Goal: Task Accomplishment & Management: Manage account settings

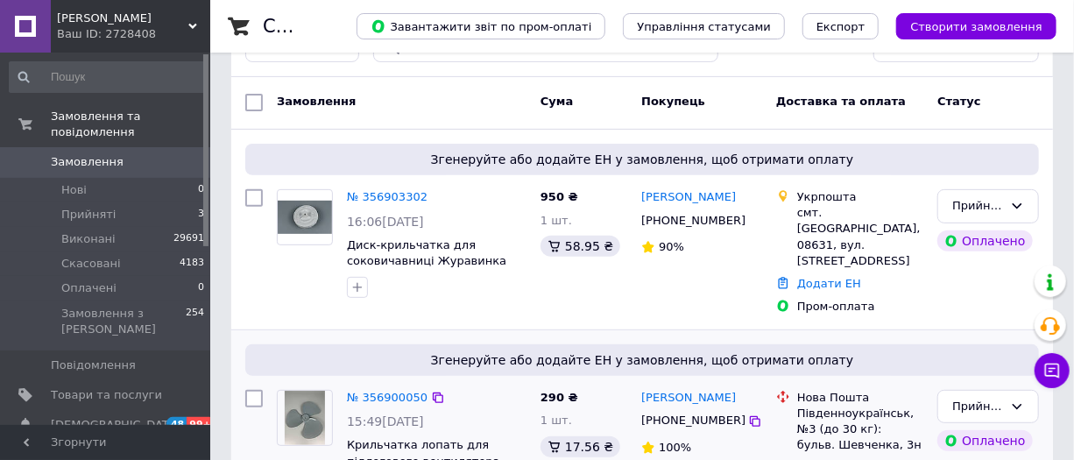
scroll to position [318, 0]
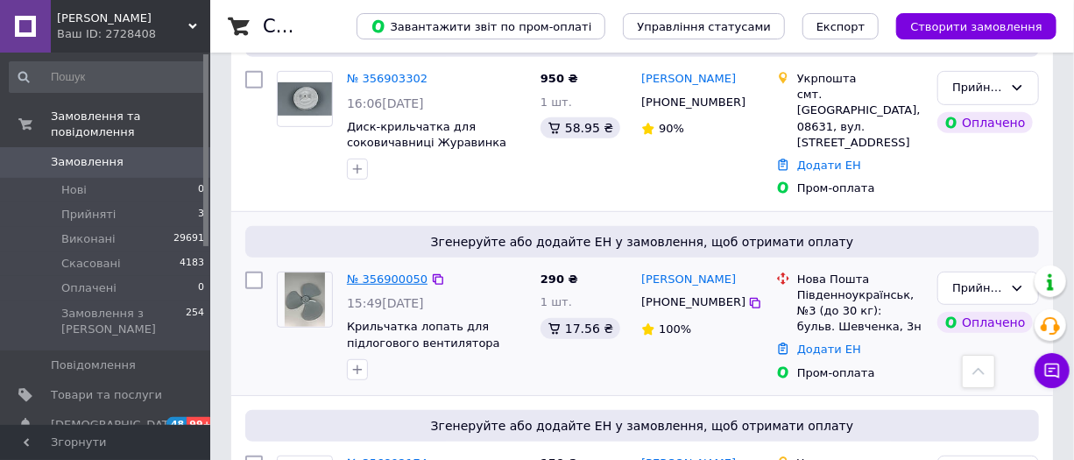
click at [385, 272] on link "№ 356900050" at bounding box center [387, 278] width 81 height 13
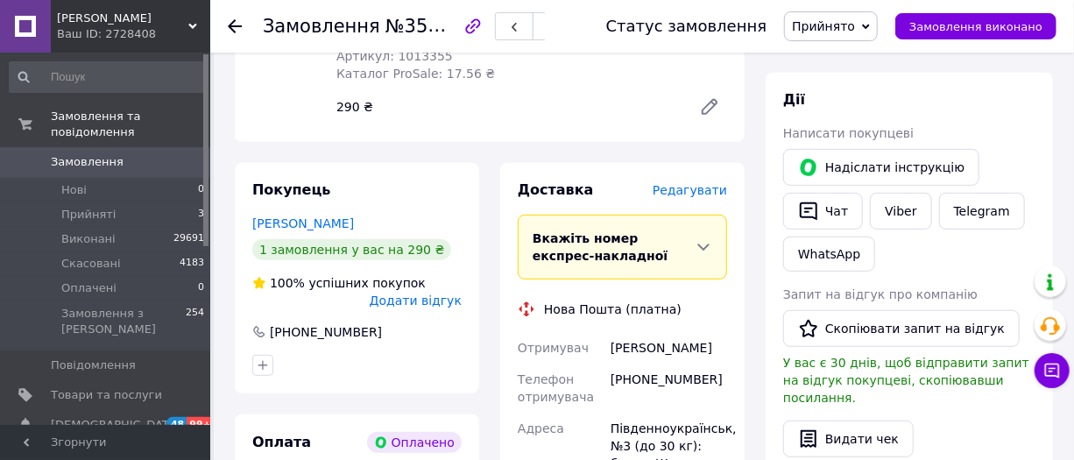
scroll to position [318, 0]
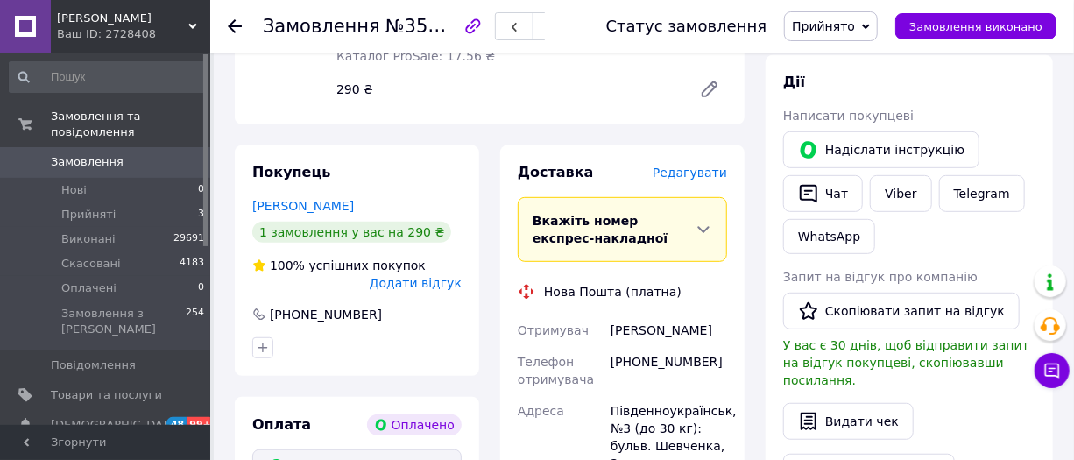
drag, startPoint x: 603, startPoint y: 327, endPoint x: 685, endPoint y: 344, distance: 84.2
click at [685, 344] on div "Отримувач [PERSON_NAME] Телефон отримувача [PHONE_NUMBER] Адреса Південноукраїн…" at bounding box center [622, 461] width 216 height 294
copy div "Отримувач [PERSON_NAME]"
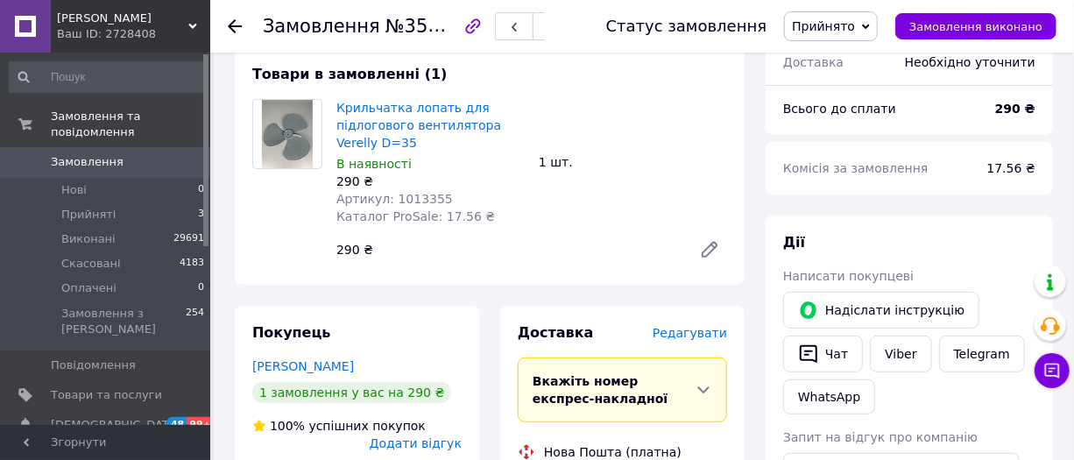
scroll to position [159, 0]
click at [409, 193] on span "Артикул: 1013355" at bounding box center [394, 198] width 116 height 14
copy span "1013355"
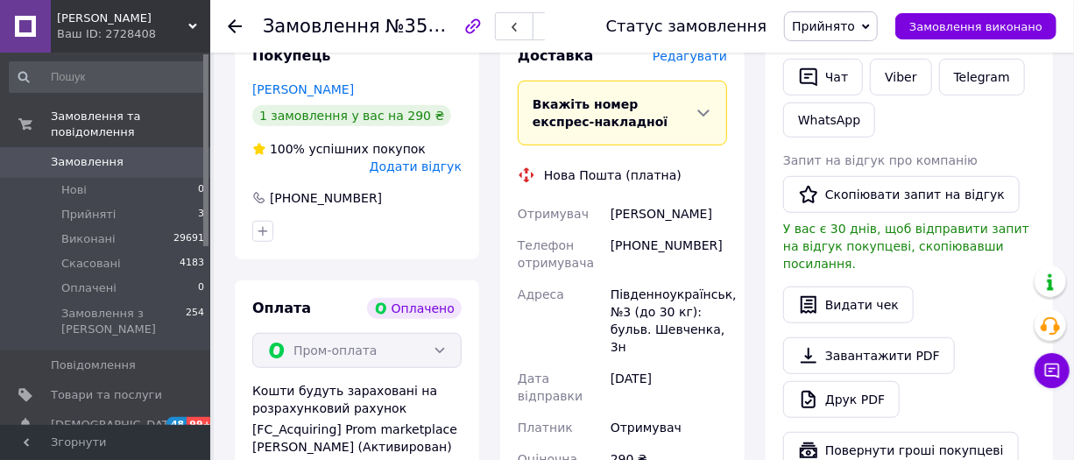
scroll to position [477, 0]
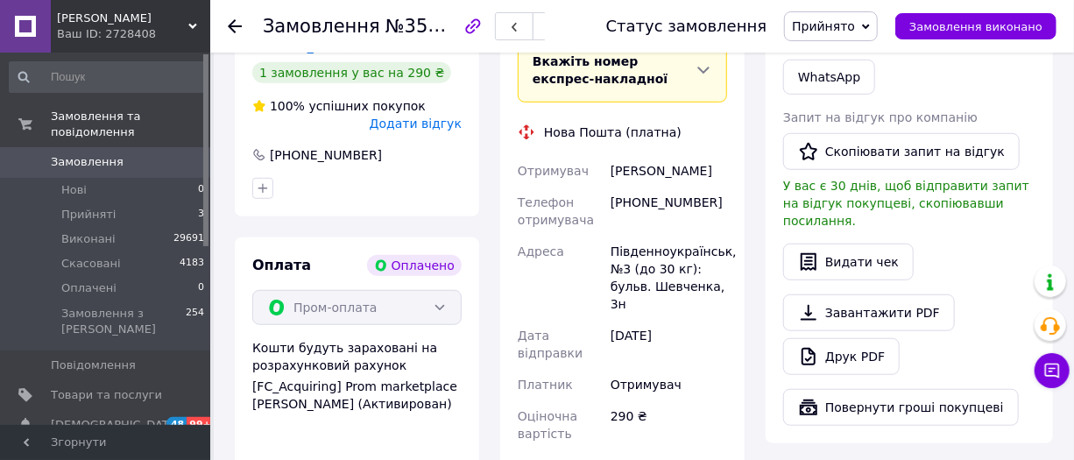
drag, startPoint x: 615, startPoint y: 165, endPoint x: 692, endPoint y: 188, distance: 80.6
click at [692, 187] on div "[PERSON_NAME]" at bounding box center [668, 171] width 123 height 32
drag, startPoint x: 597, startPoint y: 163, endPoint x: 711, endPoint y: 200, distance: 119.7
click at [711, 200] on div "Отримувач [PERSON_NAME] Телефон отримувача [PHONE_NUMBER] Адреса Південноукраїн…" at bounding box center [622, 302] width 216 height 294
copy div "Отримувач [PERSON_NAME]"
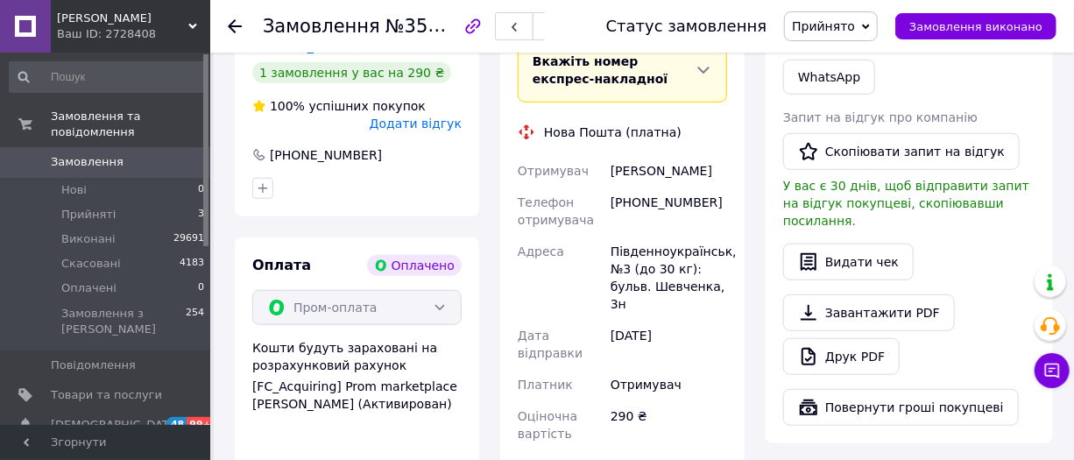
click at [652, 218] on div "[PHONE_NUMBER]" at bounding box center [668, 211] width 123 height 49
copy div "380634239781"
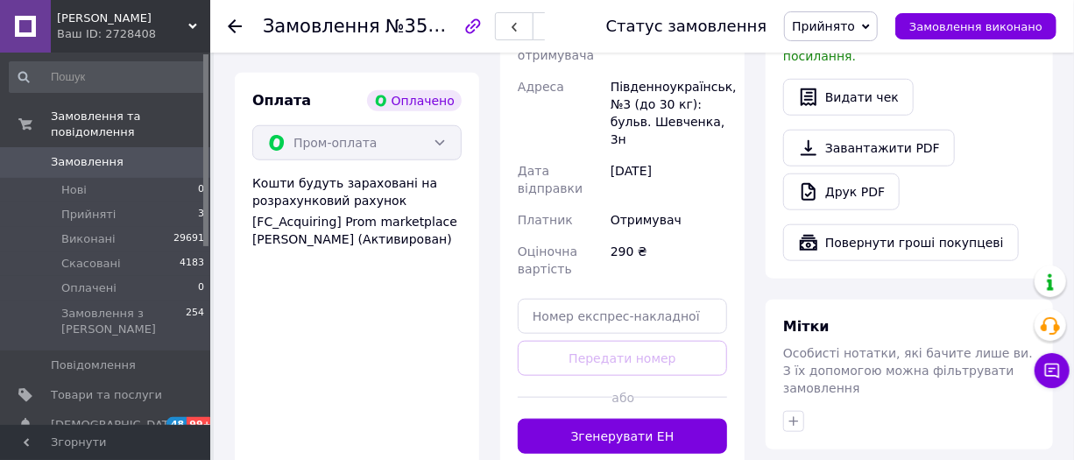
scroll to position [876, 0]
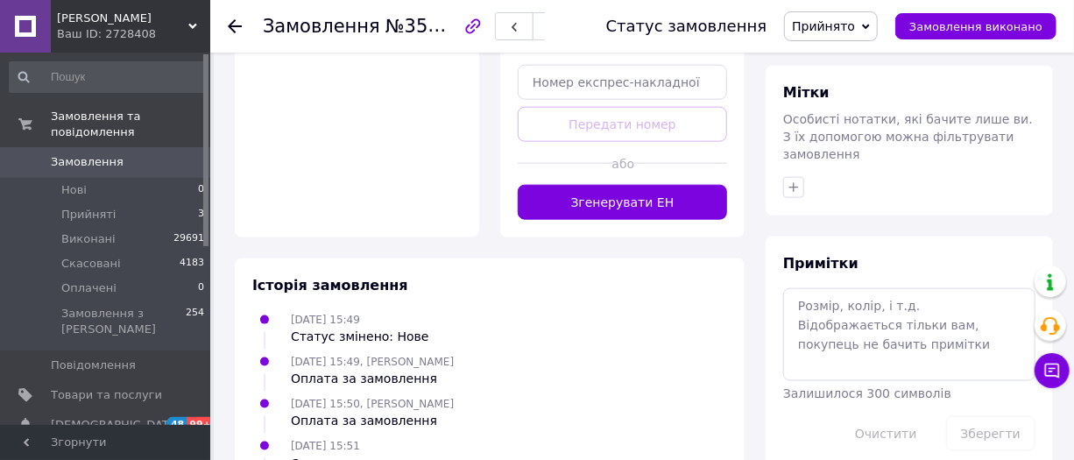
drag, startPoint x: 638, startPoint y: 192, endPoint x: 628, endPoint y: 180, distance: 16.1
click at [639, 194] on button "Згенерувати ЕН" at bounding box center [622, 202] width 209 height 35
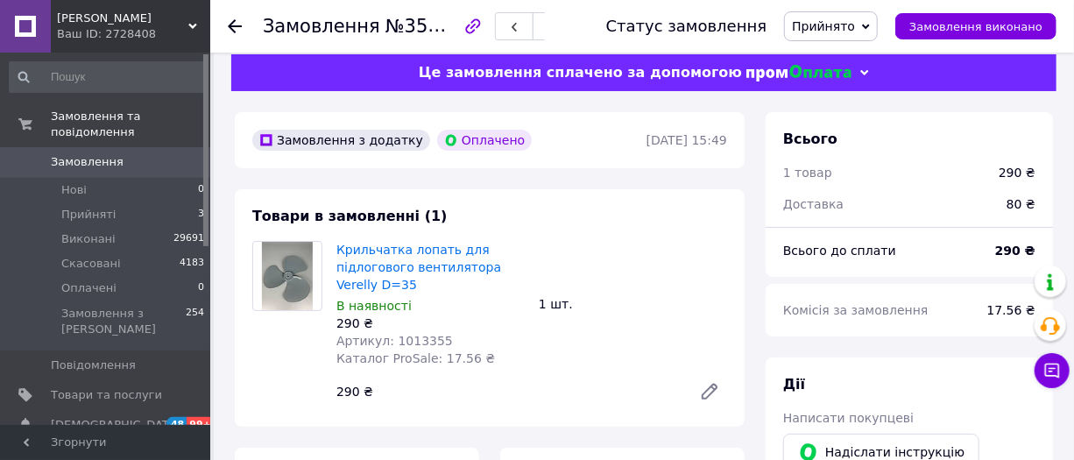
scroll to position [0, 0]
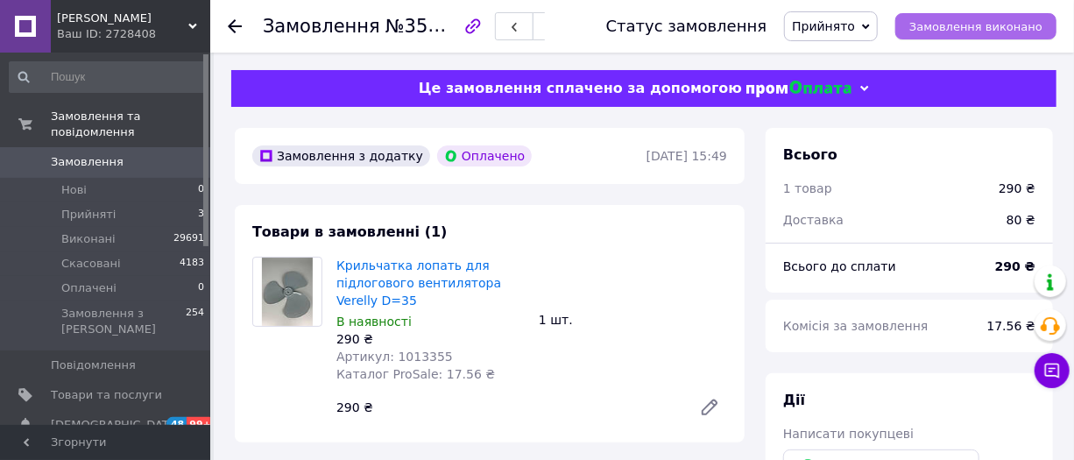
click at [1027, 28] on span "Замовлення виконано" at bounding box center [975, 26] width 133 height 13
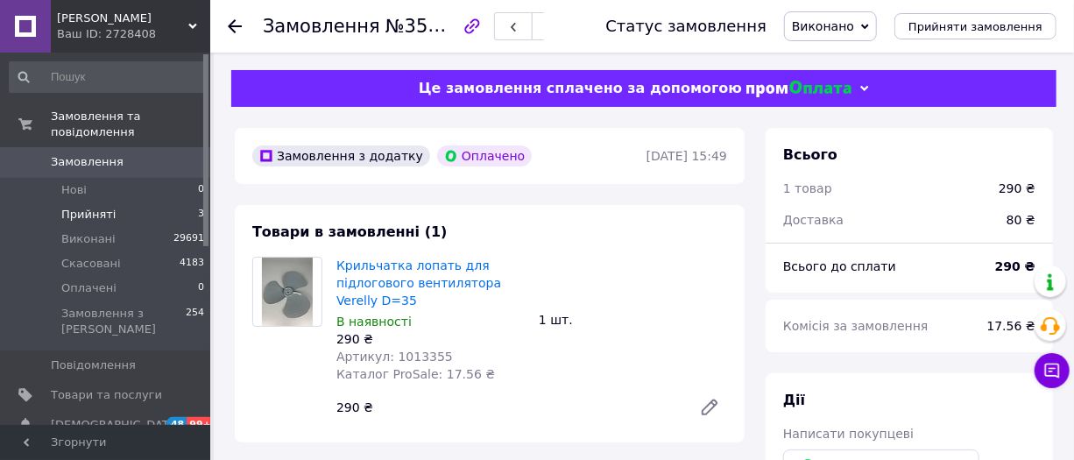
click at [95, 207] on span "Прийняті" at bounding box center [88, 215] width 54 height 16
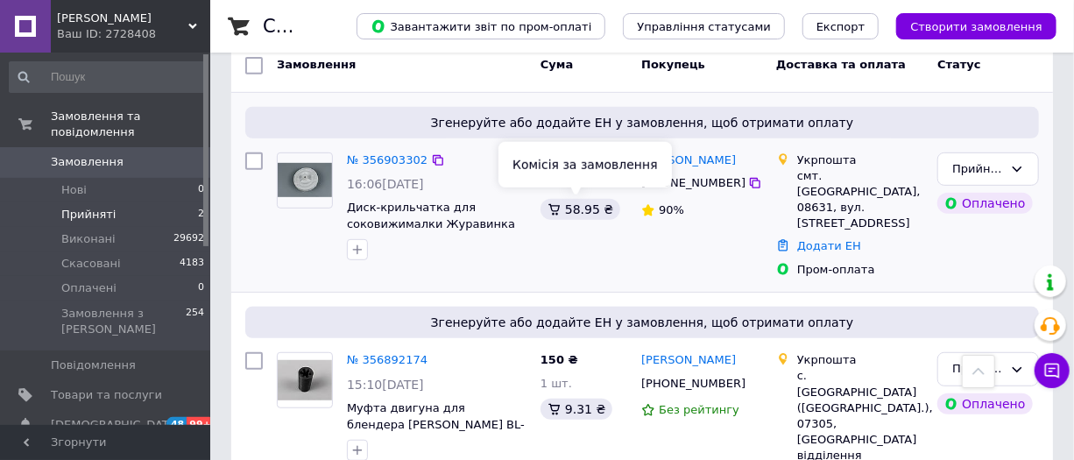
scroll to position [318, 0]
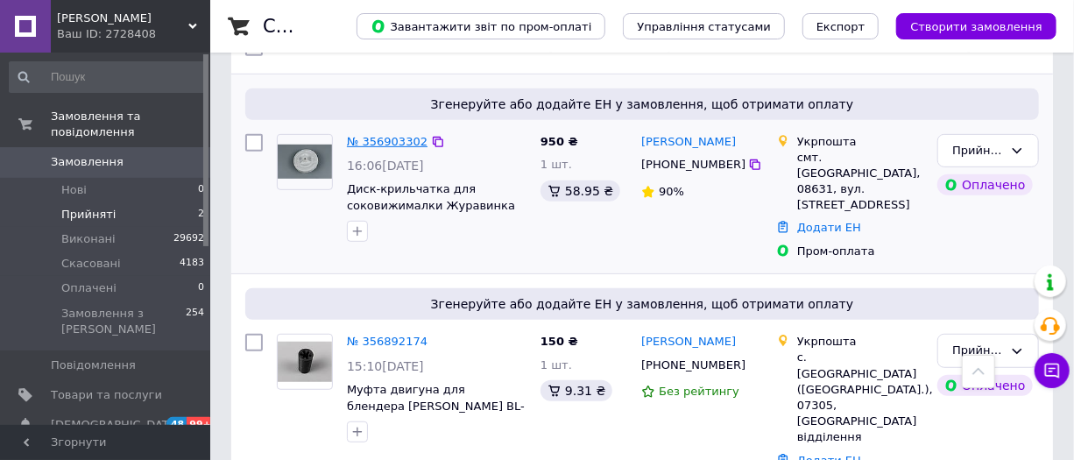
click at [391, 139] on link "№ 356903302" at bounding box center [387, 141] width 81 height 13
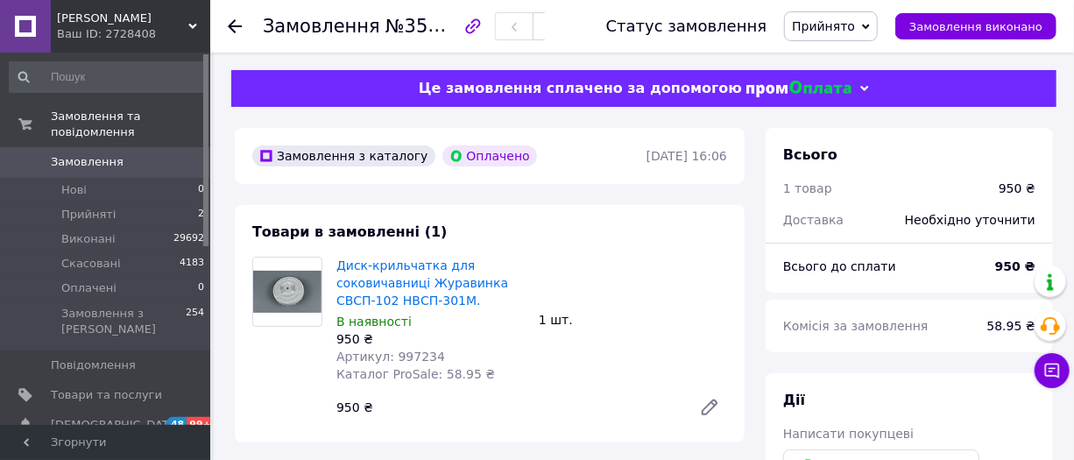
click at [424, 357] on span "Артикул: 997234" at bounding box center [390, 356] width 109 height 14
click at [410, 358] on span "Артикул: 997234" at bounding box center [390, 356] width 109 height 14
copy span "997234"
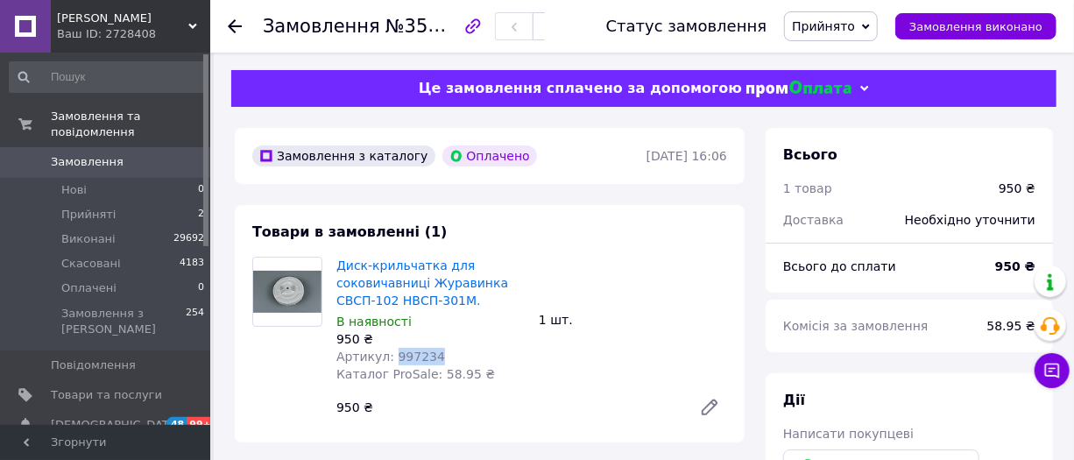
copy span "997234"
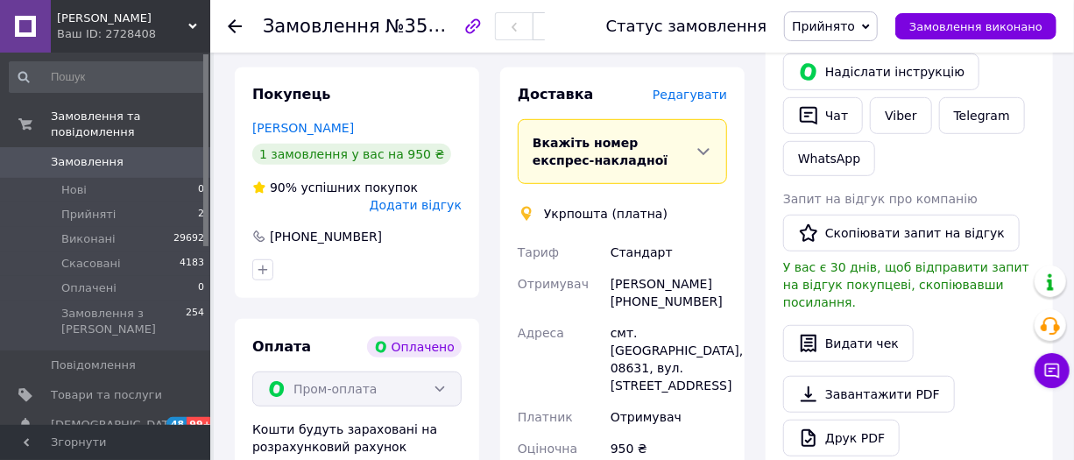
scroll to position [398, 0]
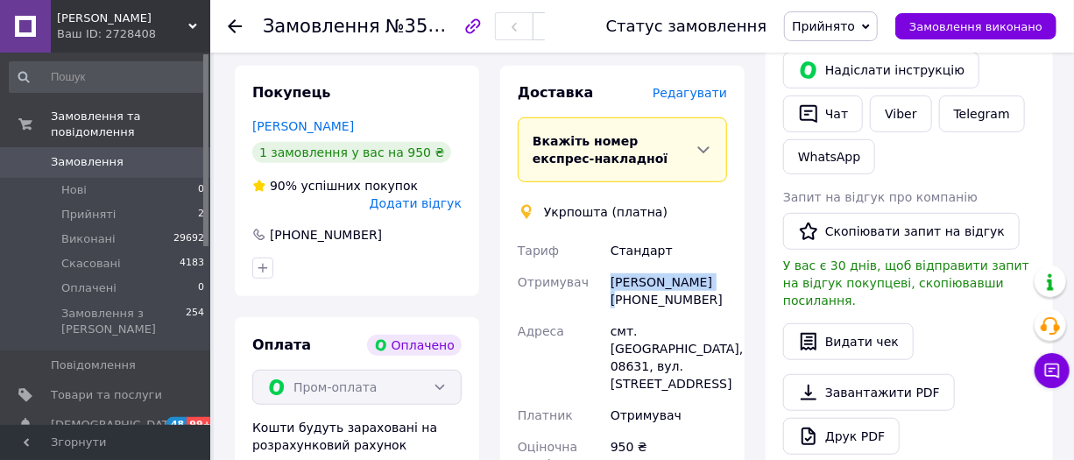
drag, startPoint x: 613, startPoint y: 283, endPoint x: 725, endPoint y: 279, distance: 112.2
click at [725, 279] on div "[PERSON_NAME] [PHONE_NUMBER]" at bounding box center [668, 290] width 123 height 49
copy div "[PERSON_NAME]"
click at [682, 300] on div "[PERSON_NAME] [PHONE_NUMBER]" at bounding box center [668, 290] width 123 height 49
drag, startPoint x: 682, startPoint y: 300, endPoint x: 663, endPoint y: 300, distance: 19.3
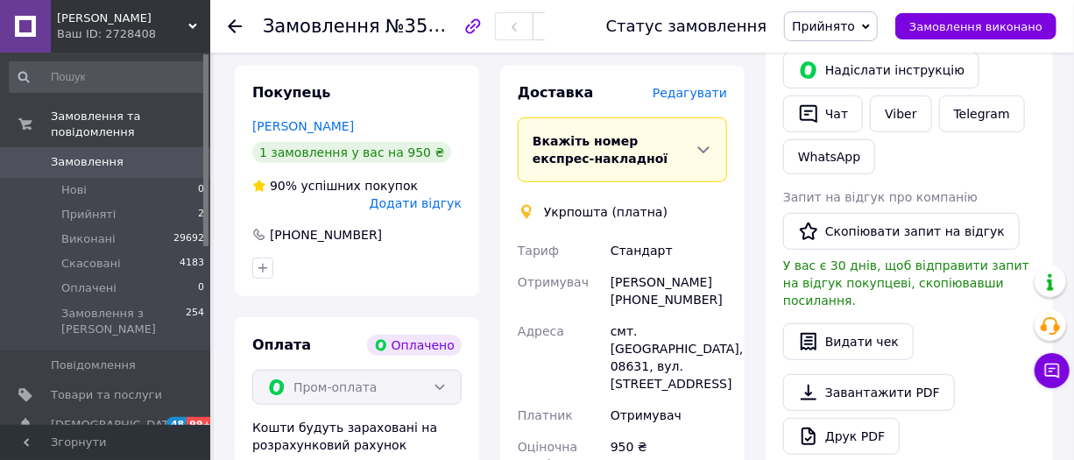
click at [663, 300] on div "[PERSON_NAME] [PHONE_NUMBER]" at bounding box center [668, 290] width 123 height 49
copy div "380954077902"
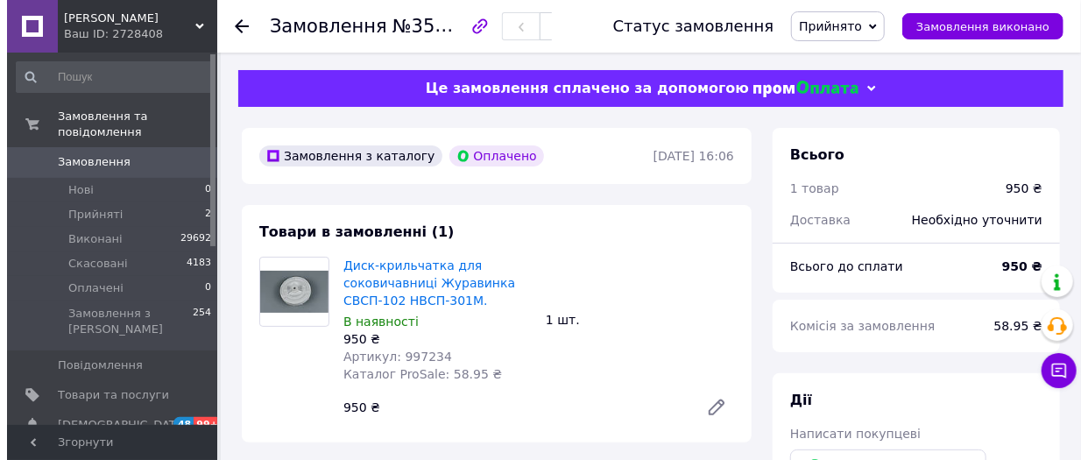
scroll to position [238, 0]
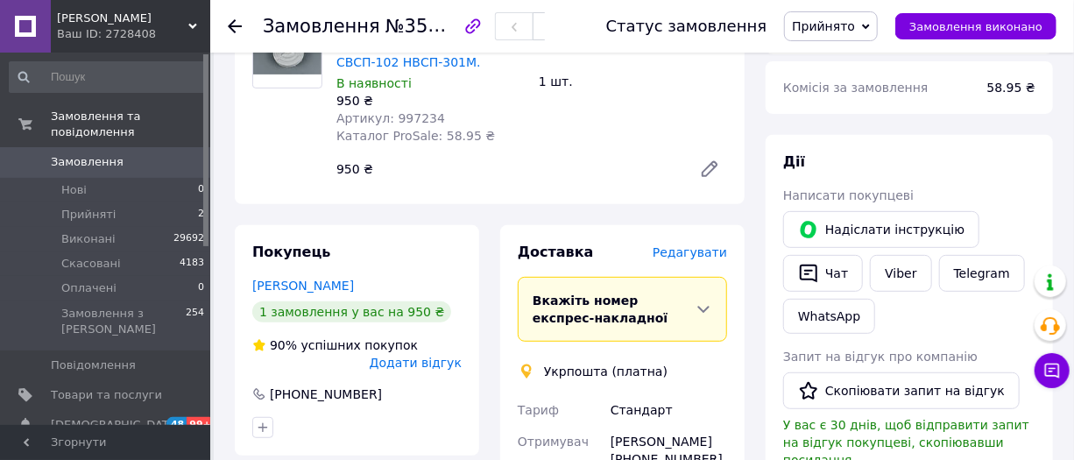
click at [697, 257] on span "Редагувати" at bounding box center [689, 252] width 74 height 14
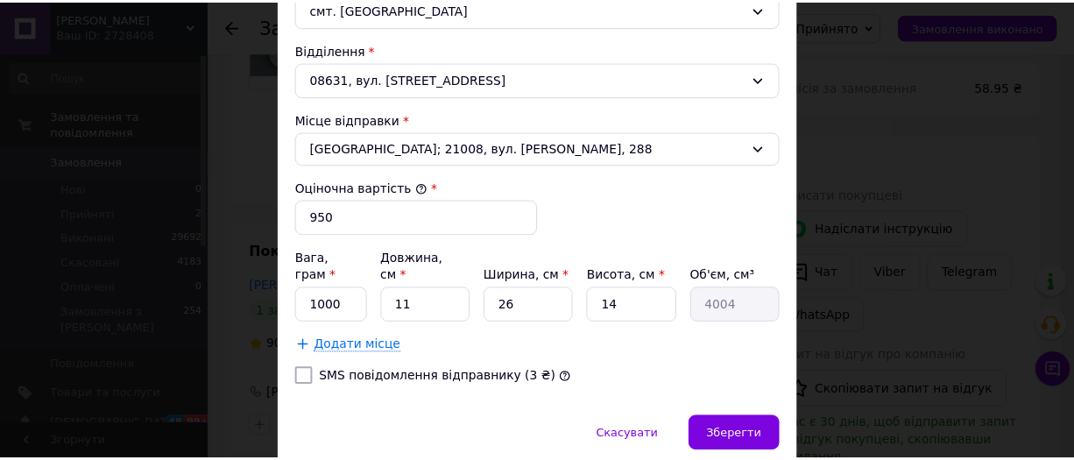
scroll to position [553, 0]
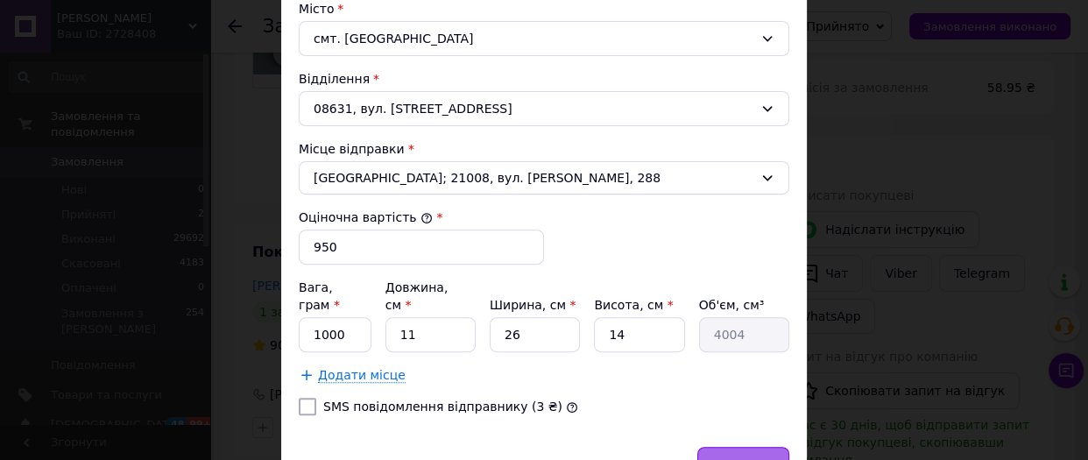
drag, startPoint x: 744, startPoint y: 438, endPoint x: 765, endPoint y: 452, distance: 25.3
click at [747, 458] on span "Зберегти" at bounding box center [743, 464] width 55 height 13
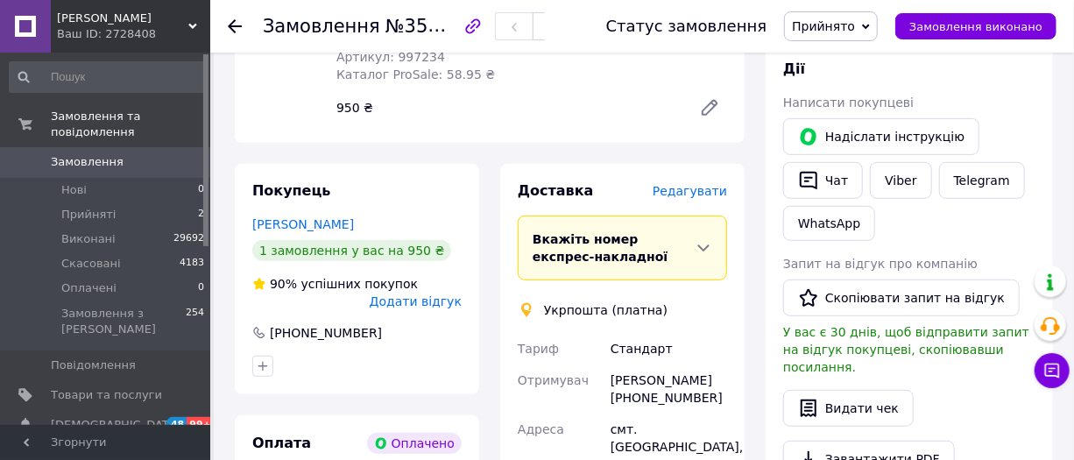
scroll to position [318, 0]
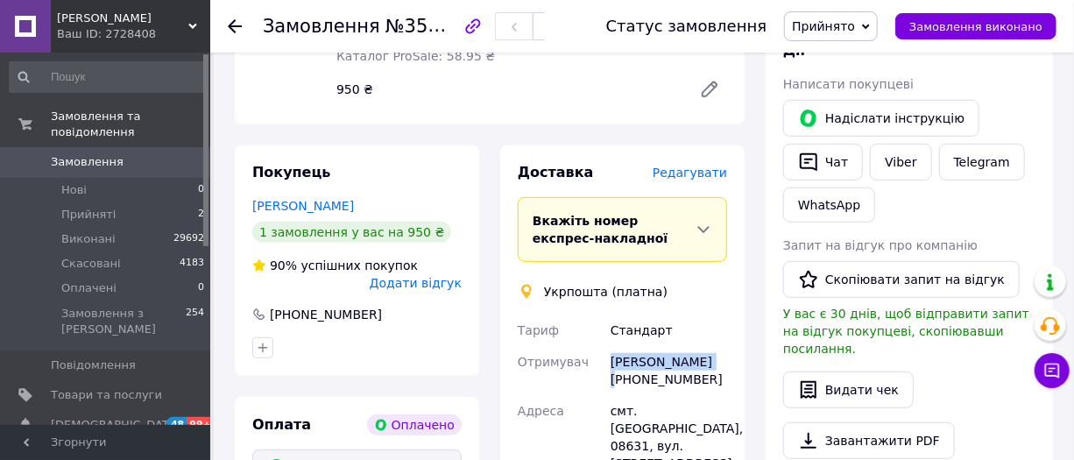
drag, startPoint x: 610, startPoint y: 358, endPoint x: 716, endPoint y: 359, distance: 105.1
click at [716, 359] on div "[PERSON_NAME] [PHONE_NUMBER]" at bounding box center [668, 370] width 123 height 49
copy div "[PERSON_NAME]"
click at [688, 174] on span "Редагувати" at bounding box center [689, 173] width 74 height 14
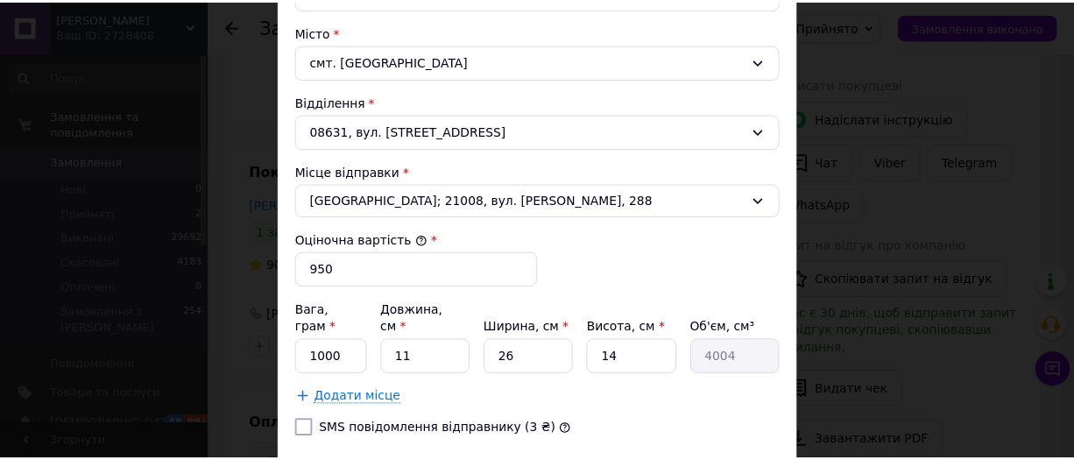
scroll to position [632, 0]
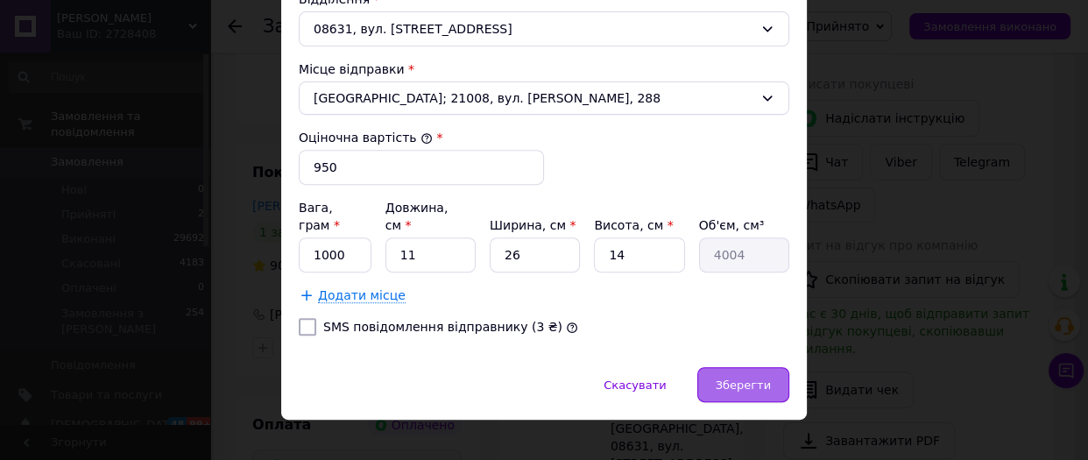
click at [716, 367] on div "Зберегти" at bounding box center [743, 384] width 92 height 35
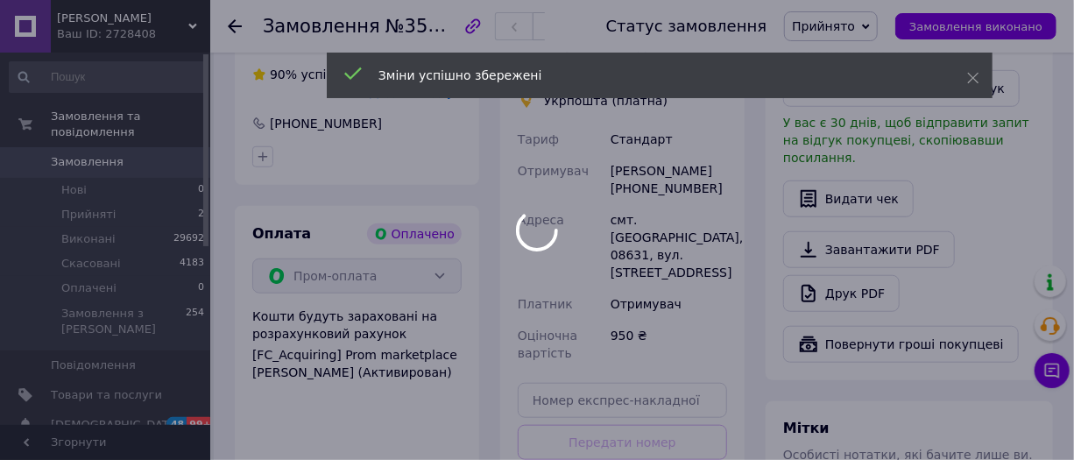
scroll to position [716, 0]
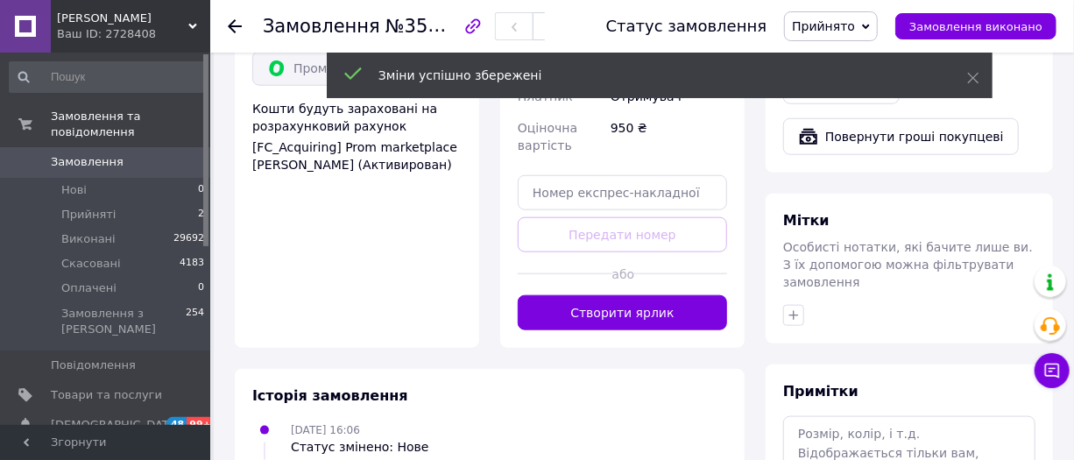
click at [614, 295] on button "Створити ярлик" at bounding box center [622, 312] width 209 height 35
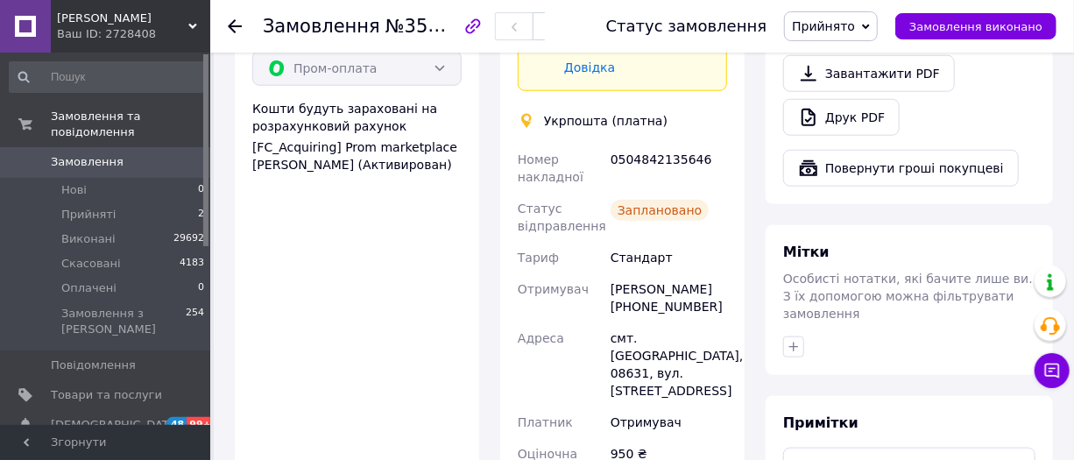
click at [639, 158] on div "0504842135646" at bounding box center [668, 168] width 123 height 49
drag, startPoint x: 604, startPoint y: 289, endPoint x: 698, endPoint y: 273, distance: 95.0
click at [698, 273] on div "Номер накладної 0504842135646 Статус відправлення Заплановано Тариф Стандарт От…" at bounding box center [622, 340] width 216 height 392
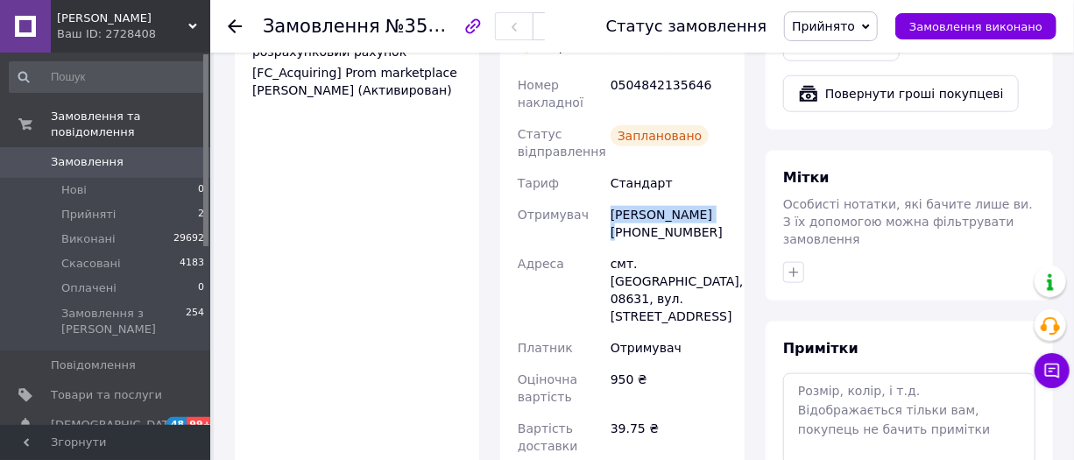
scroll to position [876, 0]
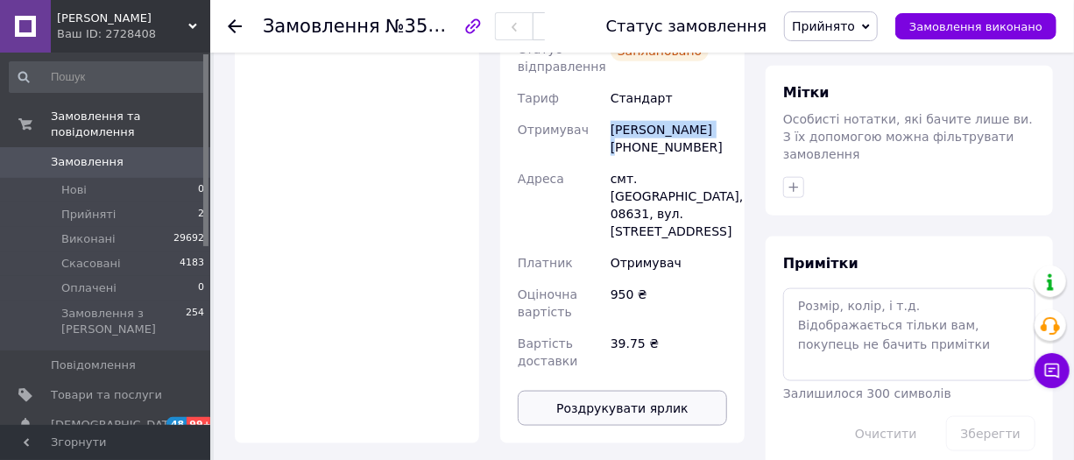
click at [669, 391] on button "Роздрукувати ярлик" at bounding box center [622, 408] width 209 height 35
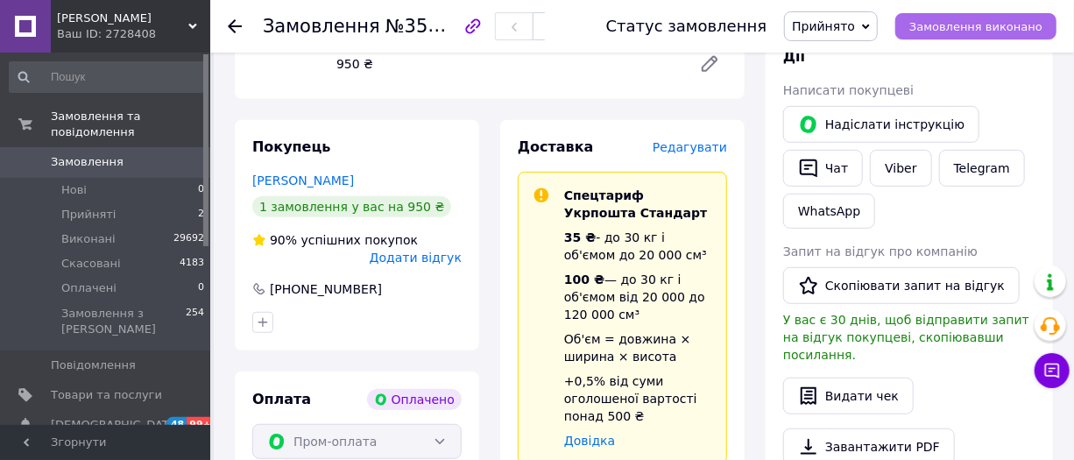
scroll to position [159, 0]
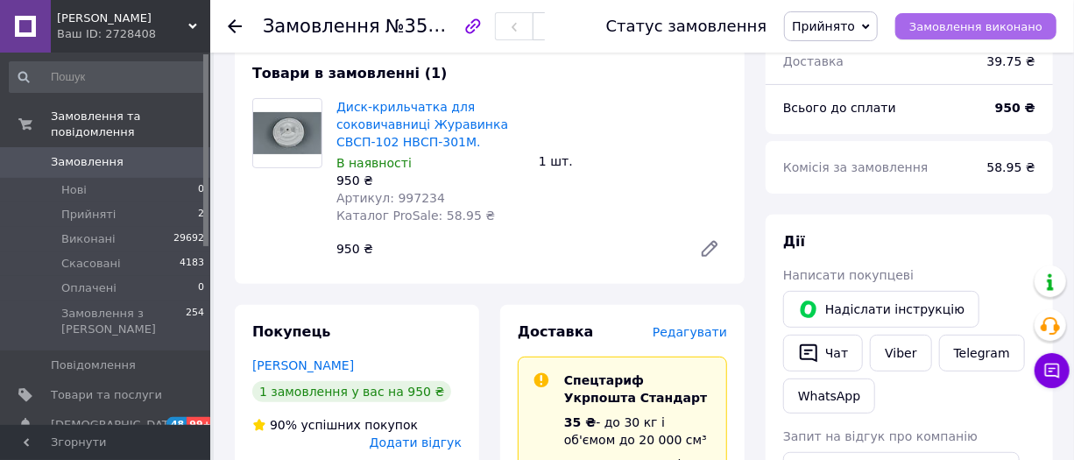
click at [998, 20] on span "Замовлення виконано" at bounding box center [975, 26] width 133 height 13
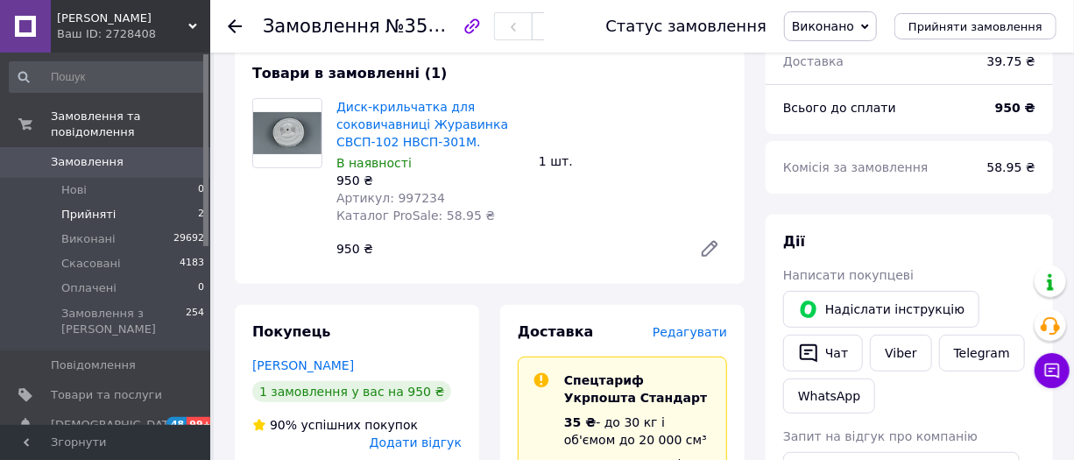
click at [96, 207] on span "Прийняті" at bounding box center [88, 215] width 54 height 16
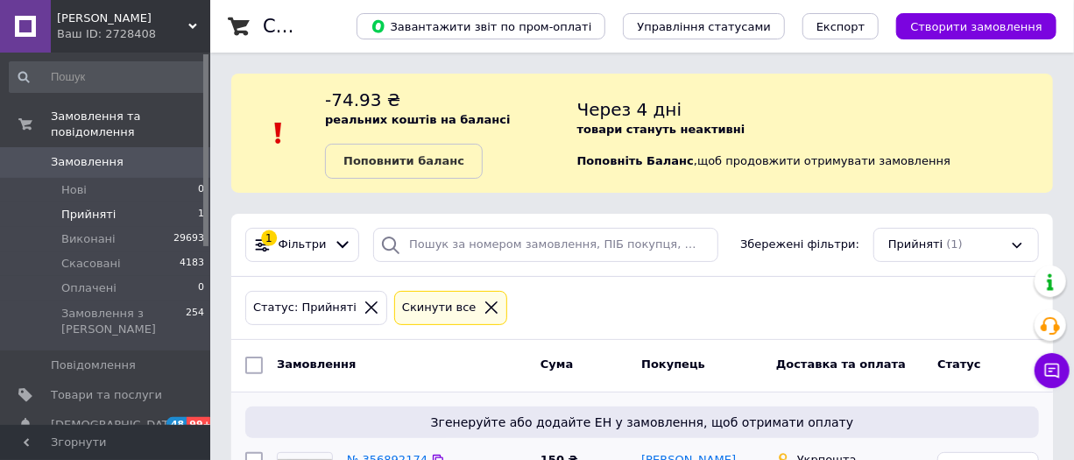
scroll to position [135, 0]
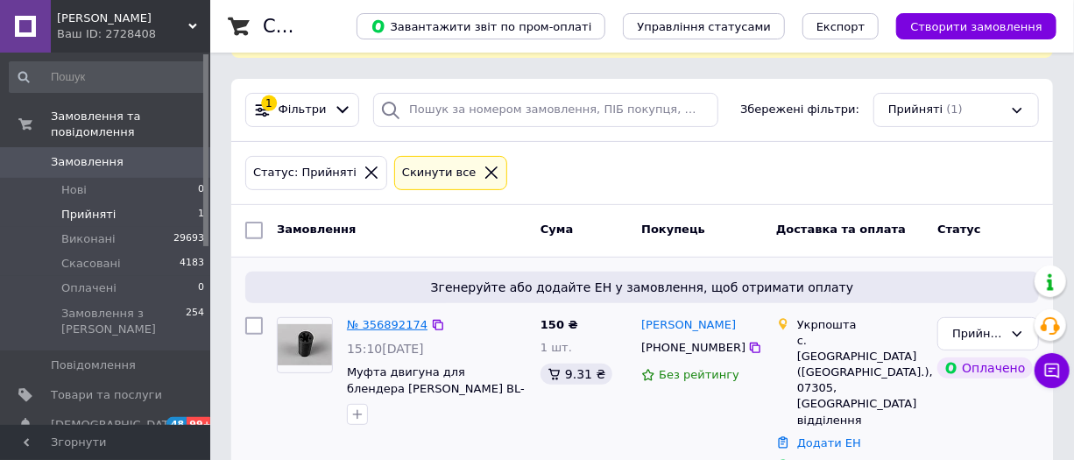
click at [383, 325] on link "№ 356892174" at bounding box center [387, 324] width 81 height 13
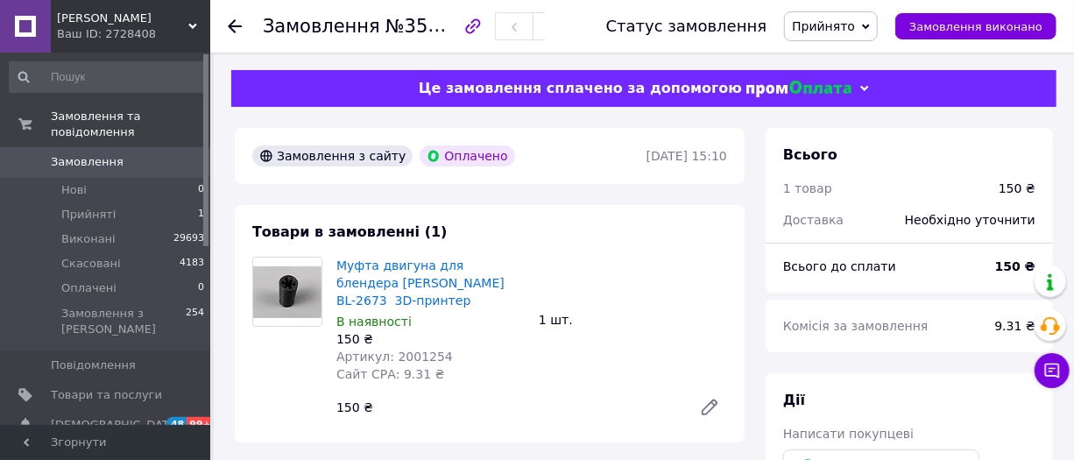
click at [402, 349] on span "Артикул: 2001254" at bounding box center [394, 356] width 116 height 14
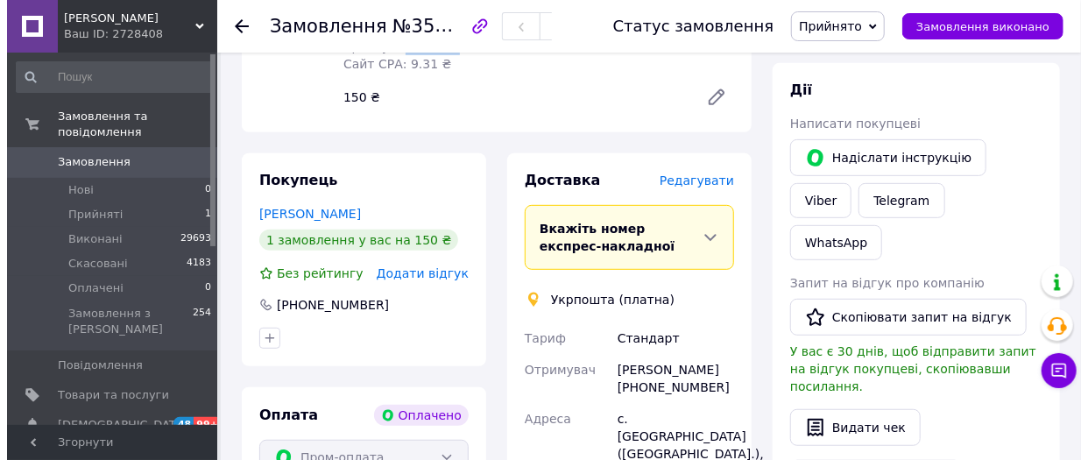
scroll to position [318, 0]
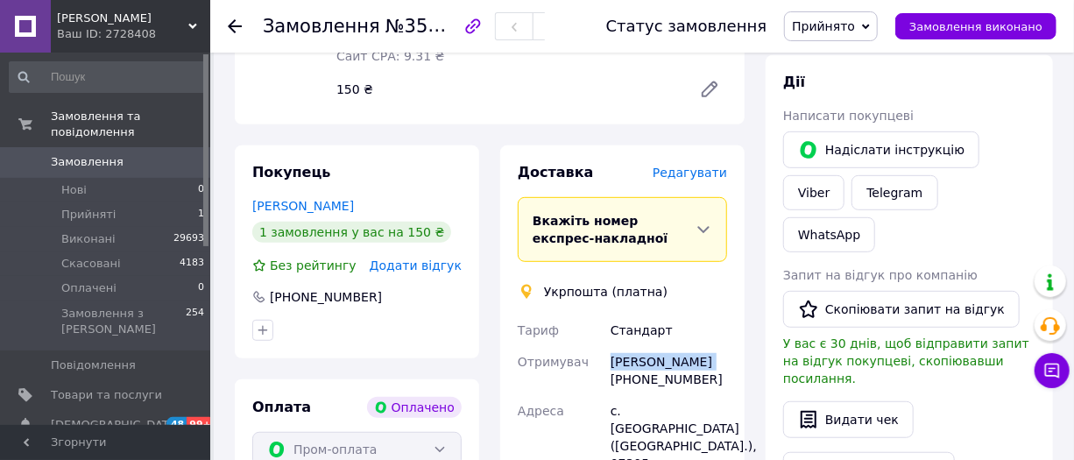
drag, startPoint x: 598, startPoint y: 343, endPoint x: 680, endPoint y: 342, distance: 81.5
click at [731, 340] on div "Доставка [PERSON_NAME] Вкажіть номер експрес-накладної Обов'язково введіть номе…" at bounding box center [622, 463] width 244 height 636
click at [660, 361] on div "[PERSON_NAME] [PHONE_NUMBER]" at bounding box center [668, 370] width 123 height 49
click at [674, 166] on span "Редагувати" at bounding box center [689, 173] width 74 height 14
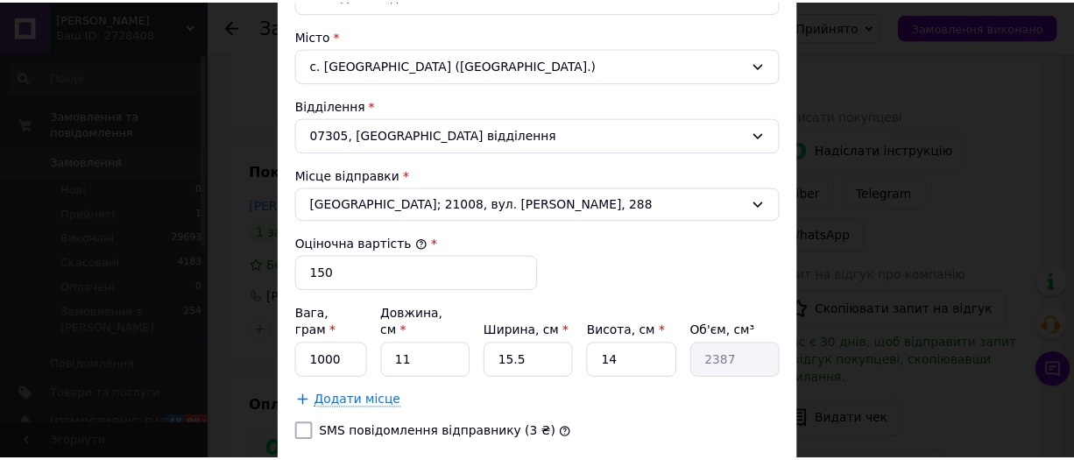
scroll to position [632, 0]
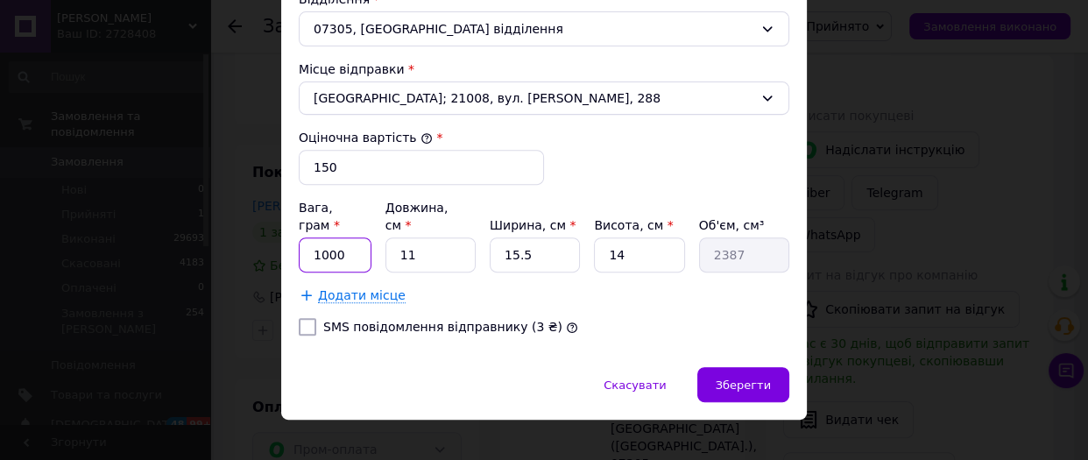
click at [342, 237] on input "1000" at bounding box center [335, 254] width 73 height 35
type input "100"
click at [718, 367] on div "Зберегти" at bounding box center [743, 384] width 92 height 35
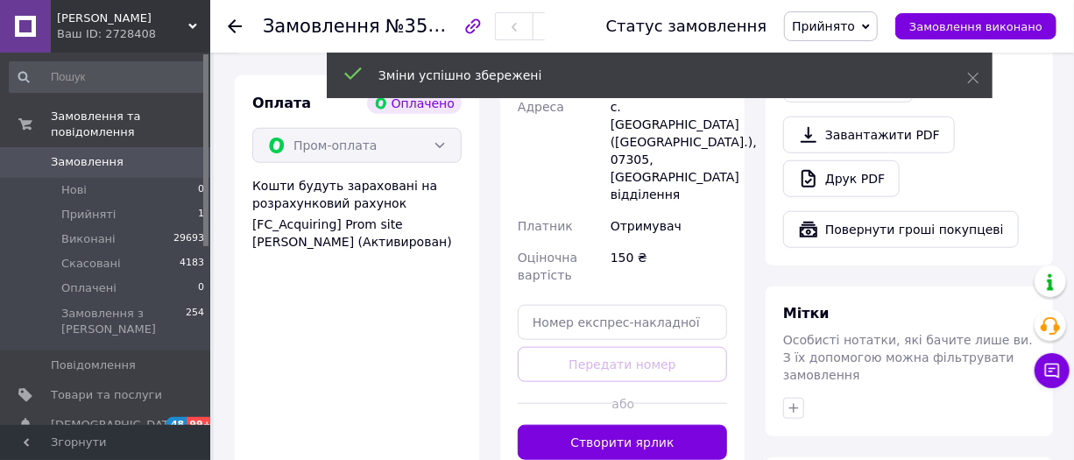
scroll to position [637, 0]
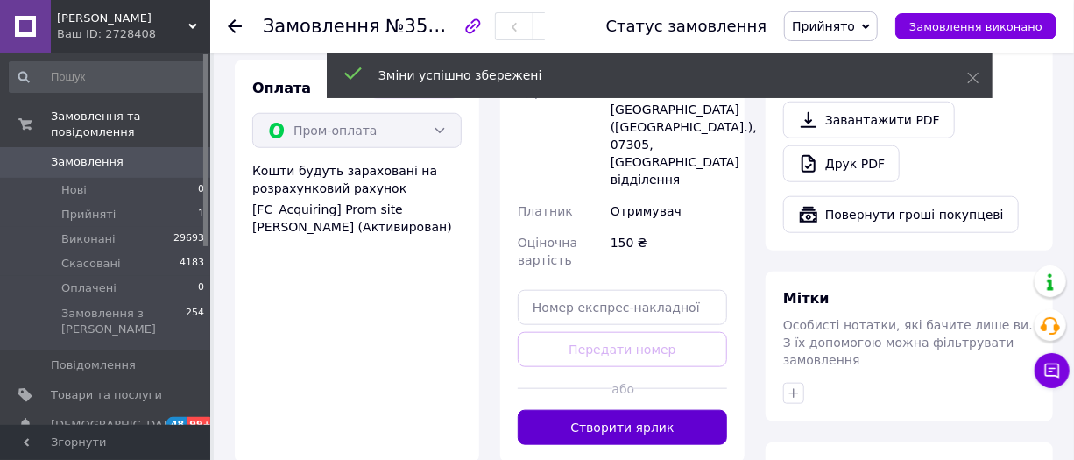
click at [641, 410] on button "Створити ярлик" at bounding box center [622, 427] width 209 height 35
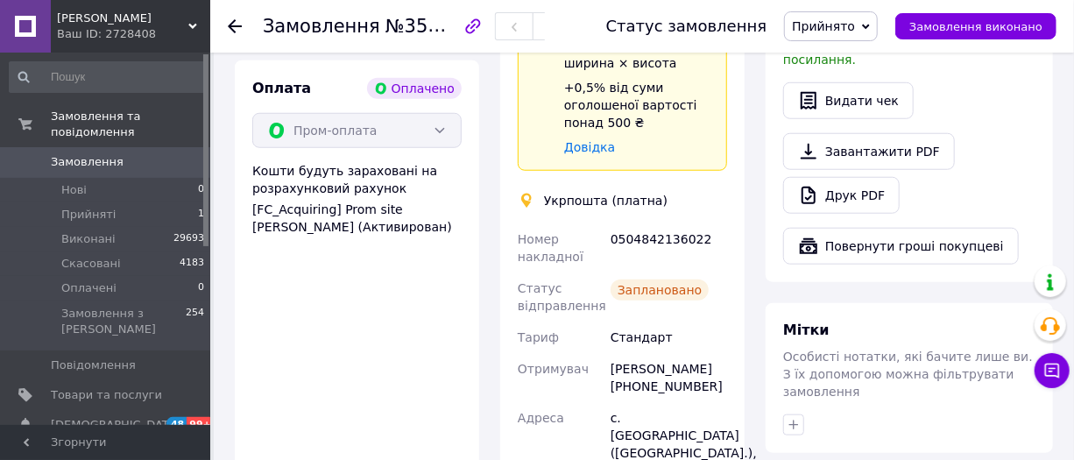
click at [659, 223] on div "0504842136022" at bounding box center [668, 247] width 123 height 49
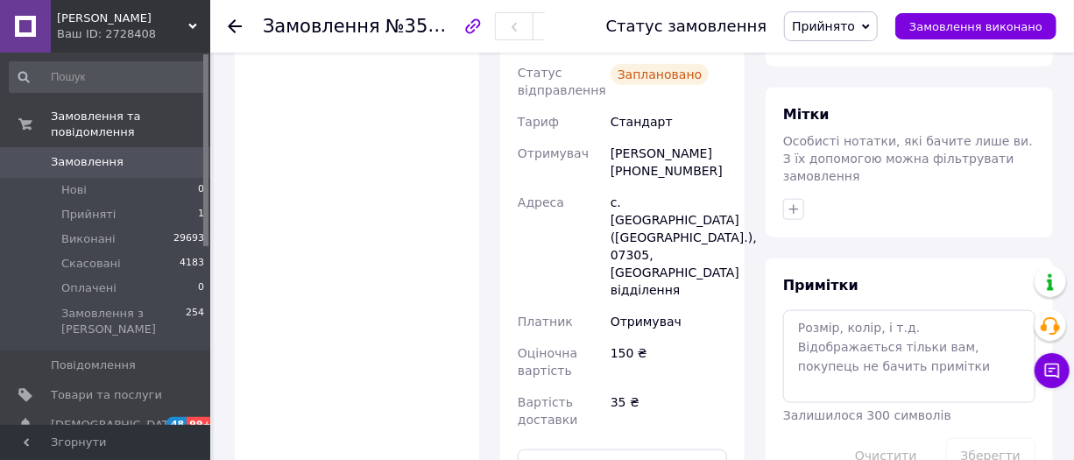
scroll to position [955, 0]
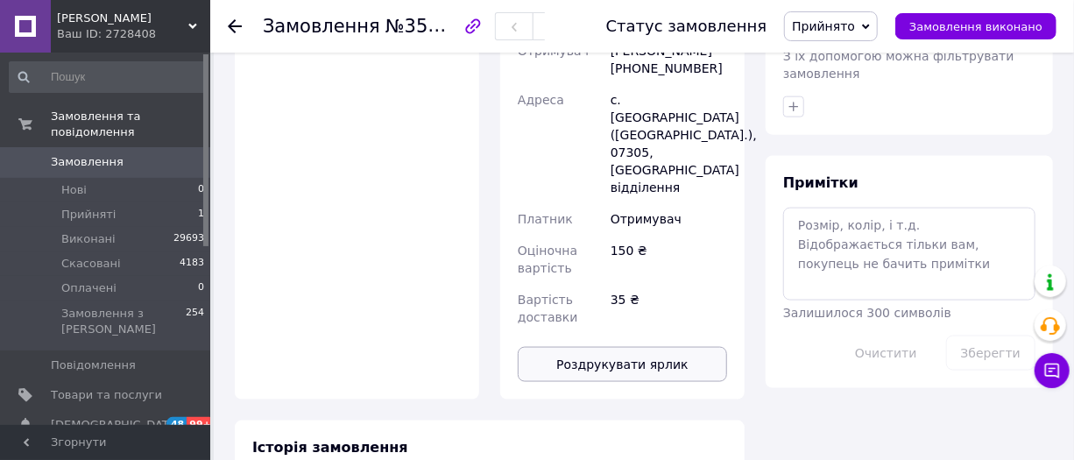
click at [637, 347] on button "Роздрукувати ярлик" at bounding box center [622, 364] width 209 height 35
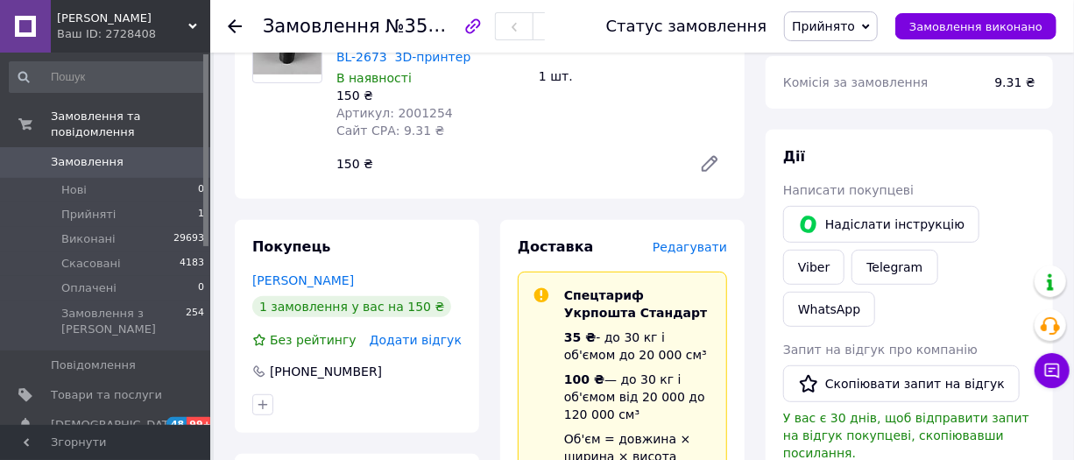
scroll to position [238, 0]
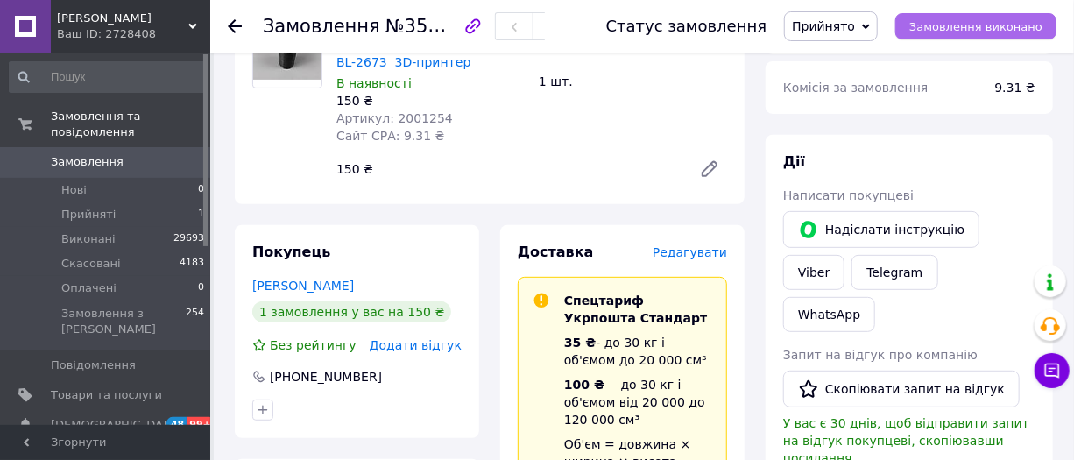
click at [947, 26] on span "Замовлення виконано" at bounding box center [975, 26] width 133 height 13
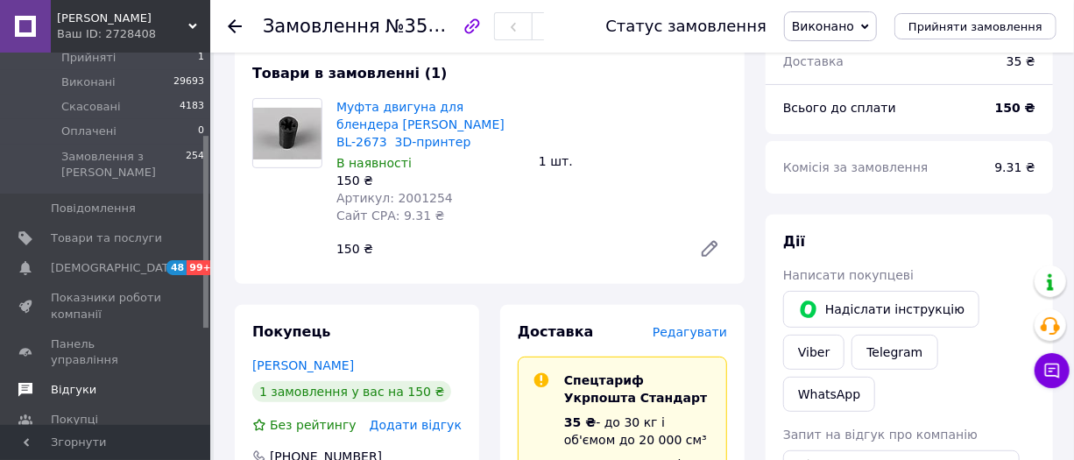
scroll to position [159, 0]
click at [104, 380] on span "Відгуки" at bounding box center [106, 388] width 111 height 16
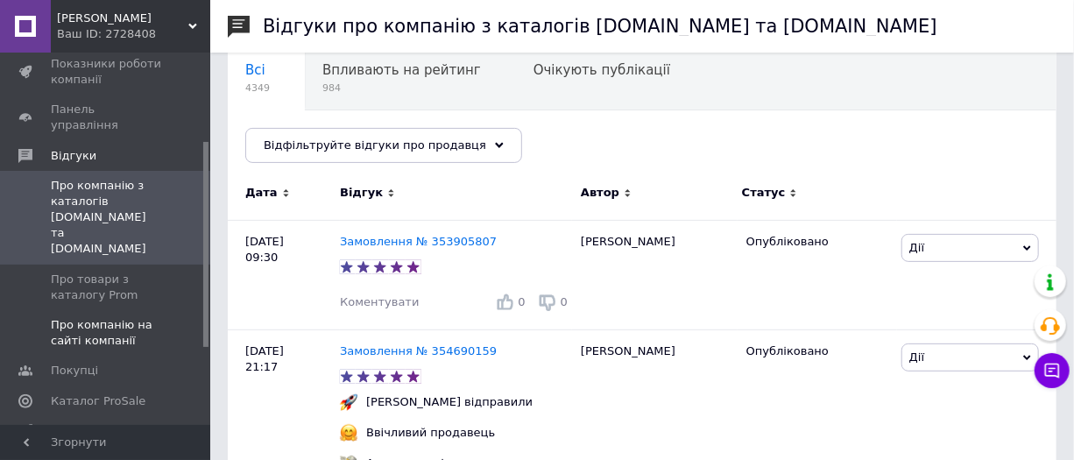
scroll to position [159, 0]
click at [71, 272] on span "Про товари з каталогу Prom" at bounding box center [106, 288] width 111 height 32
